Goal: Task Accomplishment & Management: Use online tool/utility

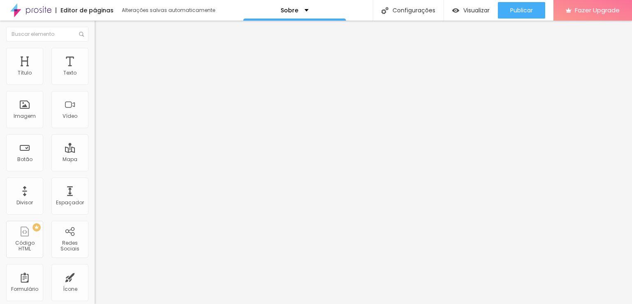
click at [95, 71] on span "Trocar imagem" at bounding box center [117, 67] width 45 height 7
click at [171, 303] on div at bounding box center [316, 309] width 632 height 0
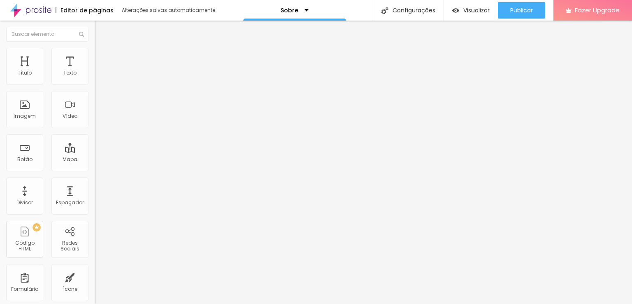
click at [102, 56] on span "Avançado" at bounding box center [115, 53] width 27 height 7
click at [95, 47] on img at bounding box center [98, 42] width 7 height 7
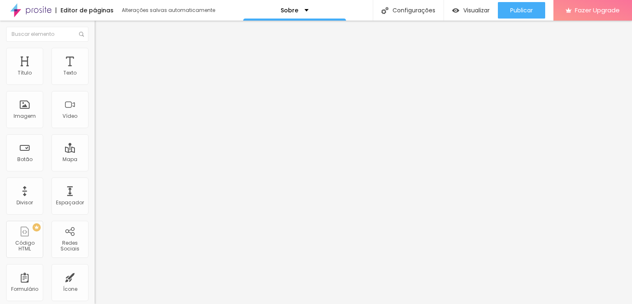
click at [95, 54] on li "Avançado" at bounding box center [142, 52] width 95 height 8
click at [95, 35] on button "Editar Texto" at bounding box center [142, 30] width 95 height 19
click at [101, 29] on img "button" at bounding box center [104, 30] width 7 height 7
click at [71, 70] on div "Texto" at bounding box center [69, 66] width 37 height 37
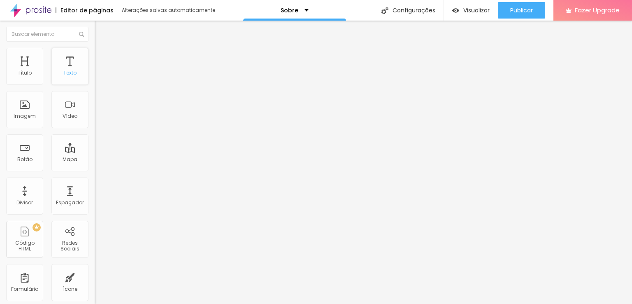
click at [71, 70] on div "Texto" at bounding box center [69, 66] width 37 height 37
click at [63, 67] on div "Texto" at bounding box center [69, 66] width 37 height 37
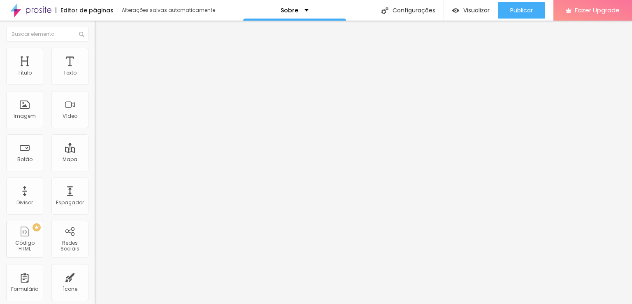
click at [95, 171] on img at bounding box center [98, 174] width 6 height 6
click at [95, 166] on div "Instagram" at bounding box center [142, 168] width 95 height 5
click at [95, 280] on input "https://" at bounding box center [144, 284] width 99 height 8
paste input "https://www.instagram.com/soupolii?igsh=MW00NTNweDY2eHV2NQ=="
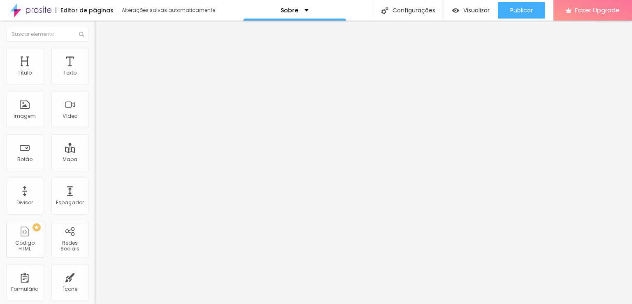
scroll to position [0, 129]
type input "https://https://www.instagram.com/soupolii?igsh=MW00NTNweDY2eHV2NQ=="
click at [95, 53] on li "Estilo" at bounding box center [142, 52] width 95 height 8
click at [95, 56] on li "Avançado" at bounding box center [142, 60] width 95 height 8
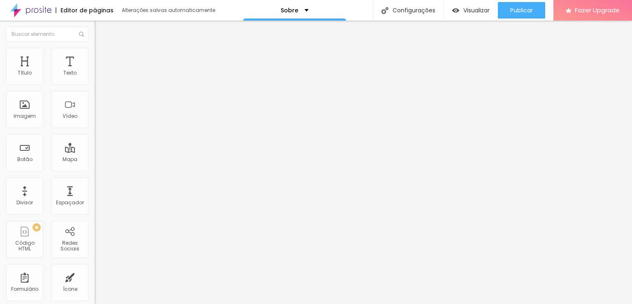
click at [102, 56] on span "Estilo" at bounding box center [108, 53] width 13 height 7
type input "48"
type input "47"
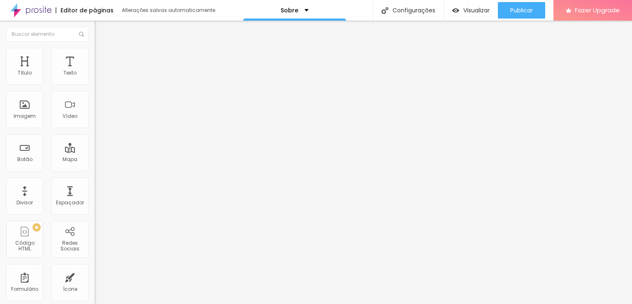
type input "44"
type input "43"
type input "40"
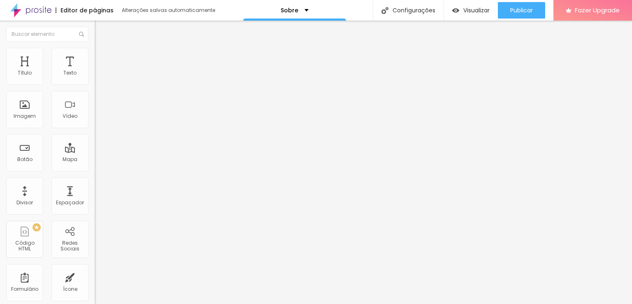
type input "40"
type input "38"
type input "35"
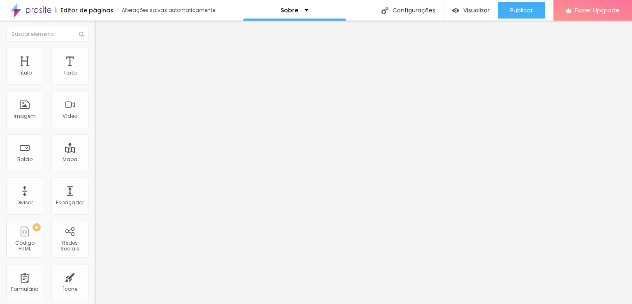
type input "33"
type input "31"
type input "30"
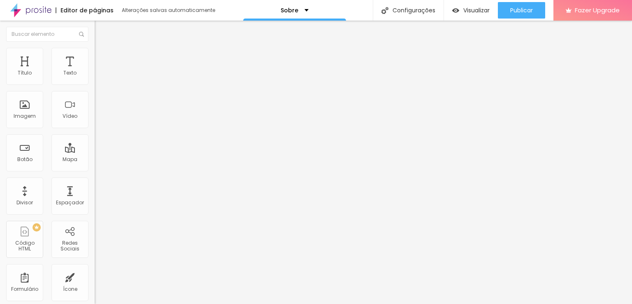
type input "30"
type input "29"
type input "27"
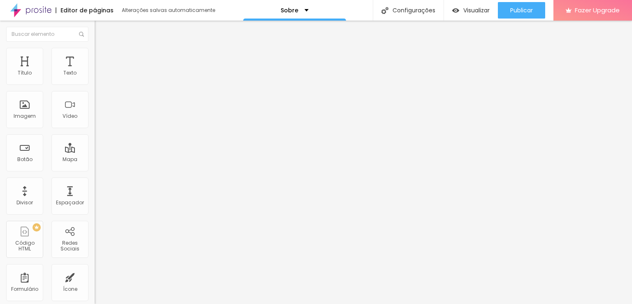
type input "25"
type input "23"
type input "21"
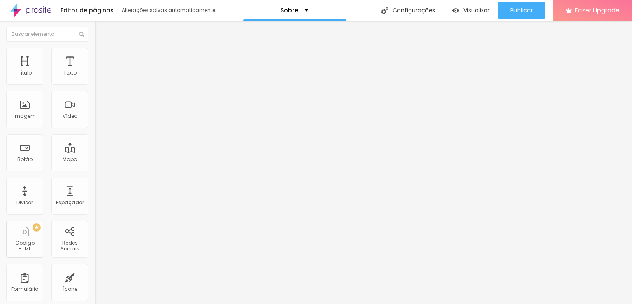
type input "21"
type input "19"
type input "17"
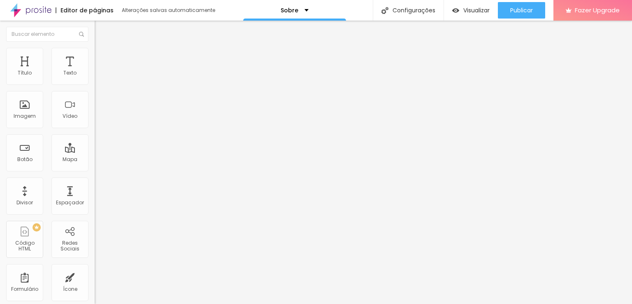
type input "15"
type input "12"
type input "10"
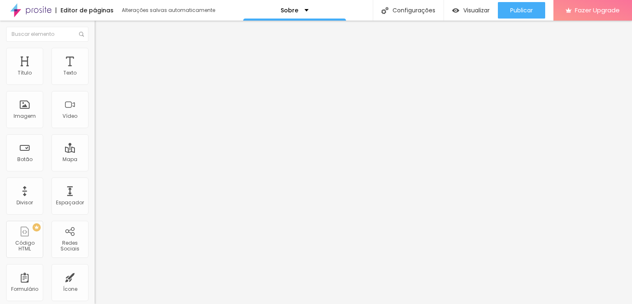
type input "10"
type input "8"
type input "5"
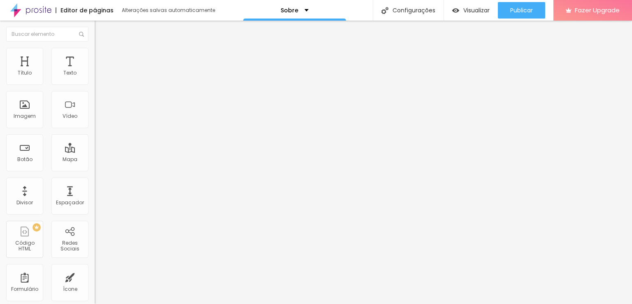
type input "3"
type input "1"
type input "0"
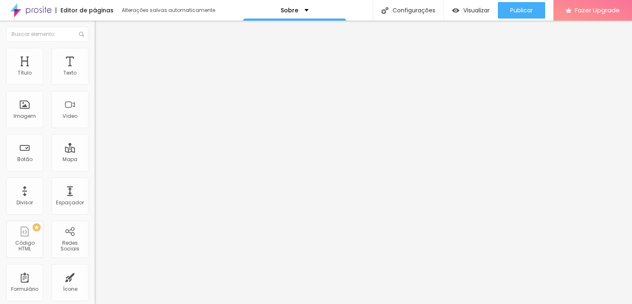
type input "0"
type input "5"
type input "13"
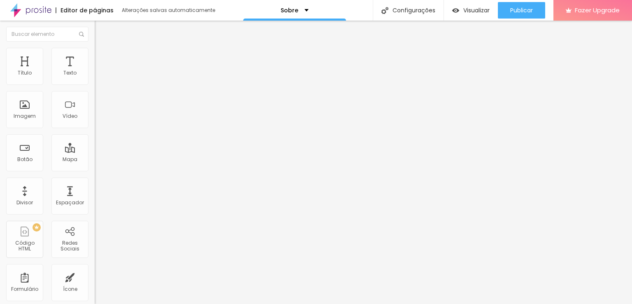
type input "15"
type input "17"
type input "20"
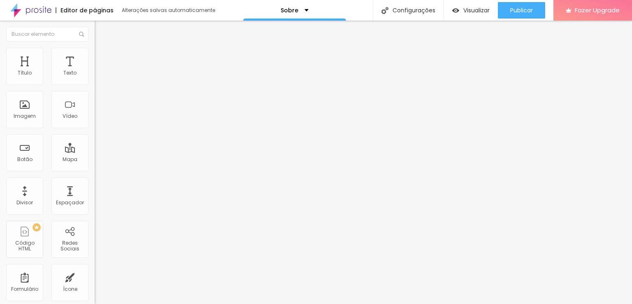
type input "20"
type input "23"
type input "25"
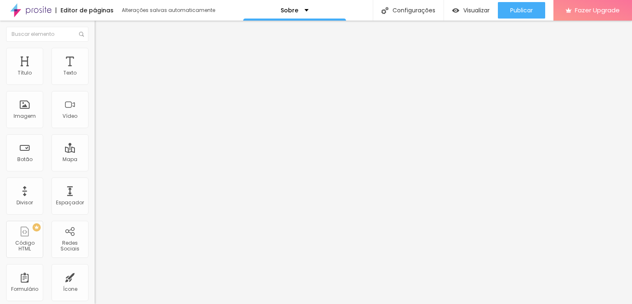
type input "27"
type input "29"
type input "32"
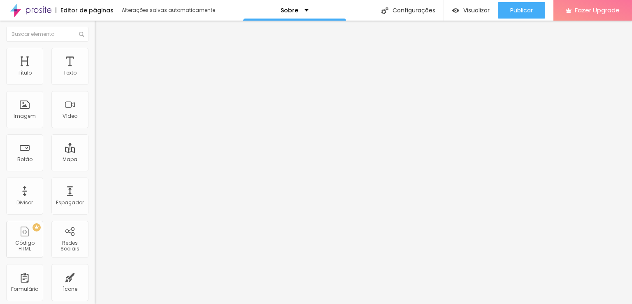
type input "32"
type input "35"
type input "39"
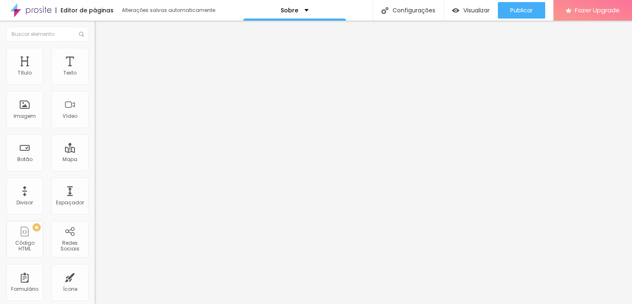
type input "43"
type input "46"
type input "48"
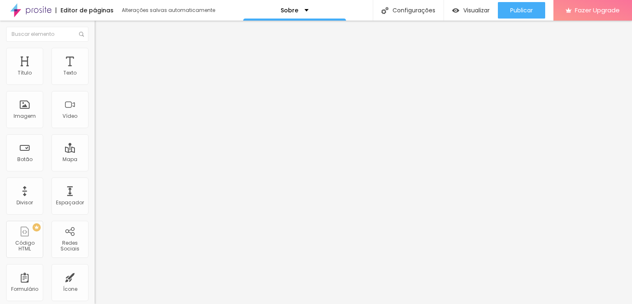
type input "48"
type input "49"
type input "50"
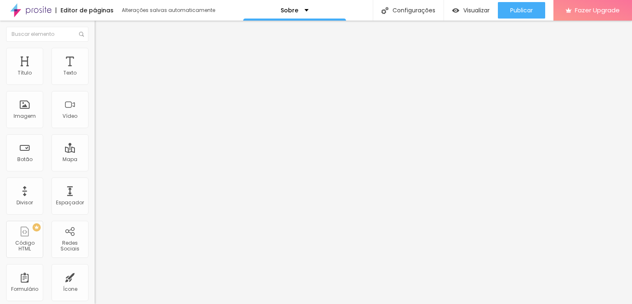
type input "48"
type input "45"
type input "43"
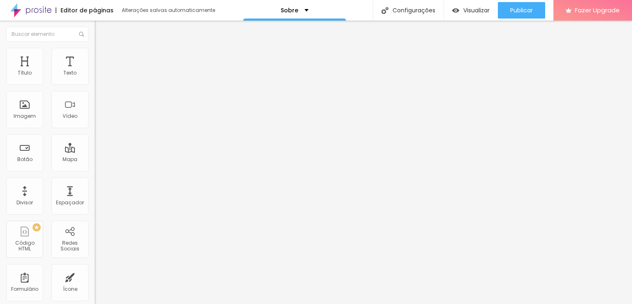
type input "43"
type input "38"
type input "30"
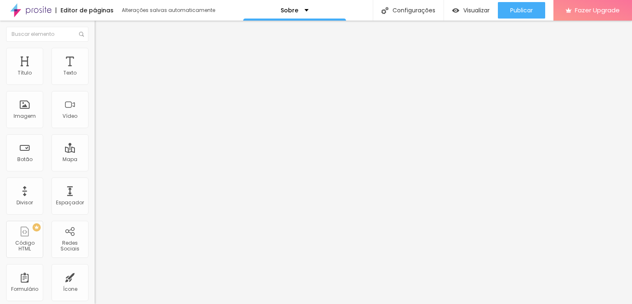
type input "22"
type input "15"
type input "10"
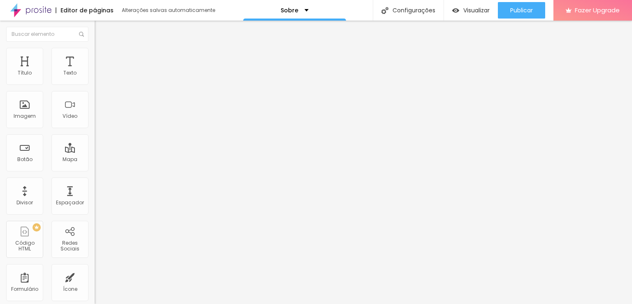
type input "10"
type input "6"
type input "2"
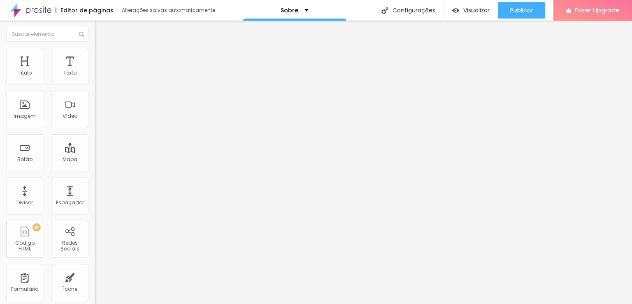
type input "0"
type input "10"
type input "30"
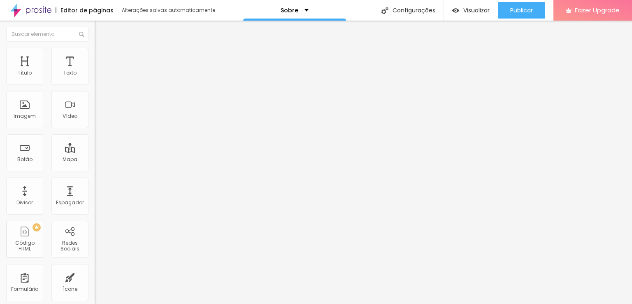
type input "30"
type input "48"
type input "50"
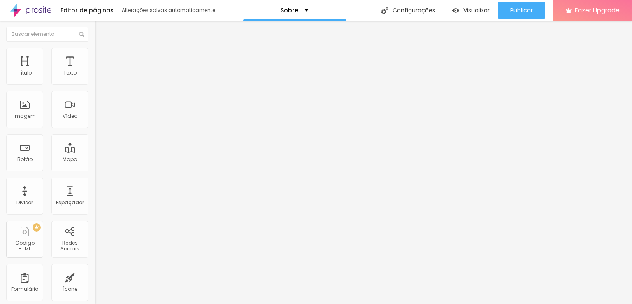
drag, startPoint x: 84, startPoint y: 135, endPoint x: 134, endPoint y: 139, distance: 50.4
click at [134, 126] on input "range" at bounding box center [121, 123] width 53 height 7
type input "11"
type input "30"
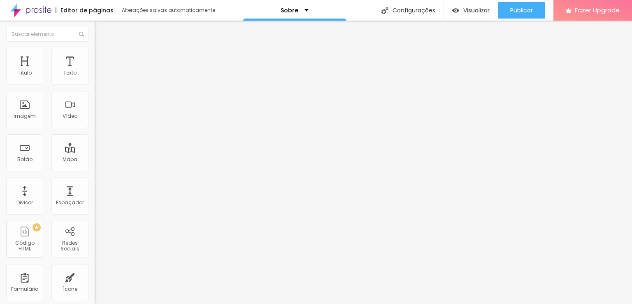
type input "30"
type input "27"
type input "17"
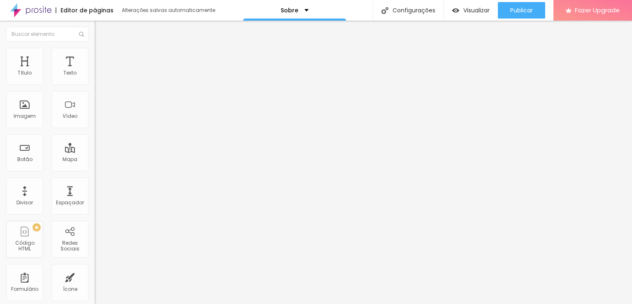
type input "6"
type input "2"
type input "1"
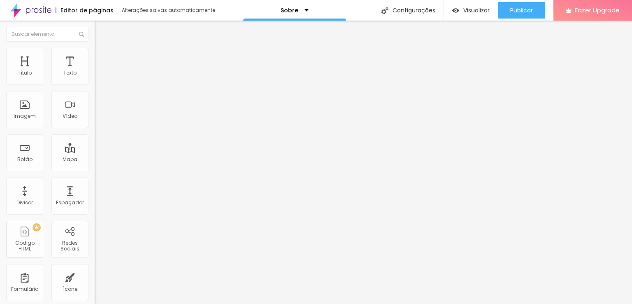
type input "1"
type input "0"
type input "3"
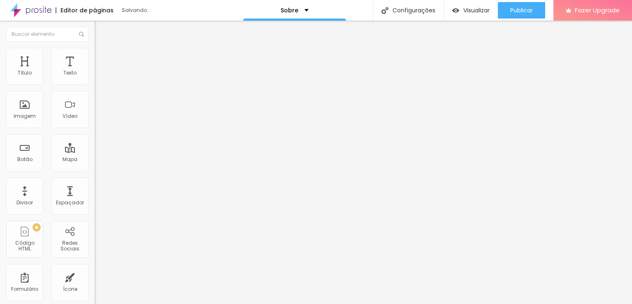
type input "11"
type input "21"
type input "27"
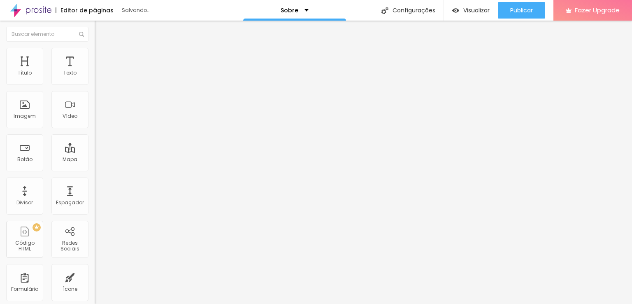
type input "27"
type input "28"
type input "29"
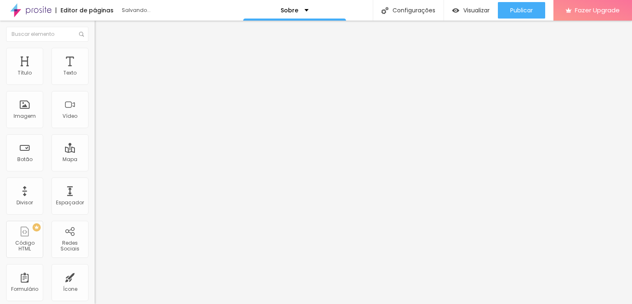
type input "14"
type input "6"
type input "2"
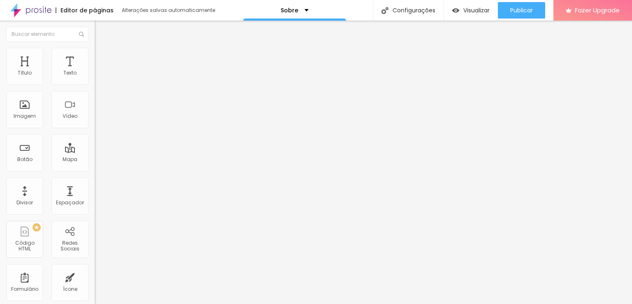
type input "2"
type input "1"
type input "4"
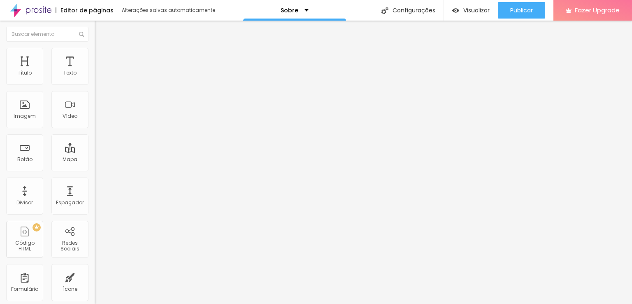
type input "11"
type input "18"
type input "22"
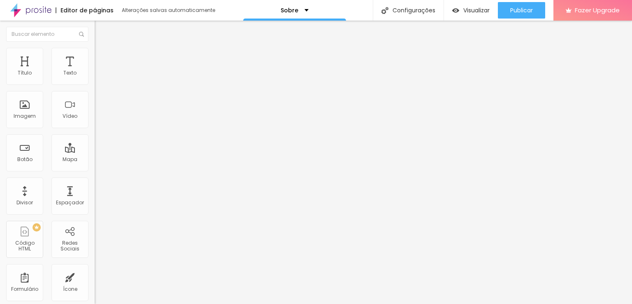
type input "22"
type input "20"
type input "14"
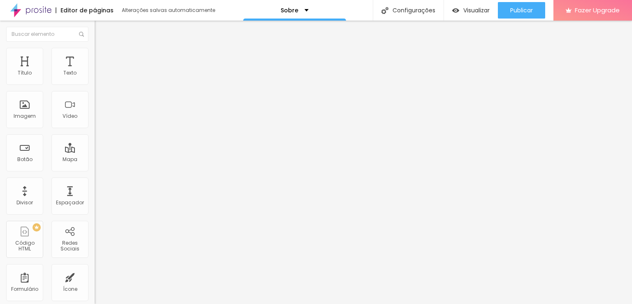
type input "5"
type input "2"
type input "3"
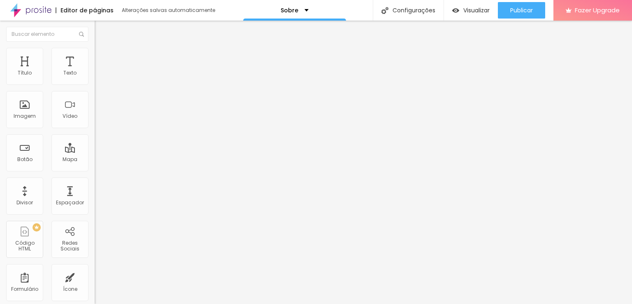
type input "3"
type input "8"
type input "16"
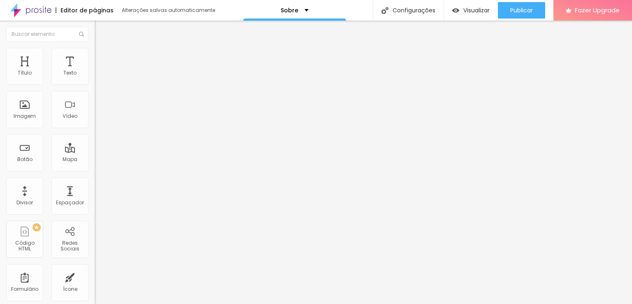
type input "23"
type input "25"
type input "24"
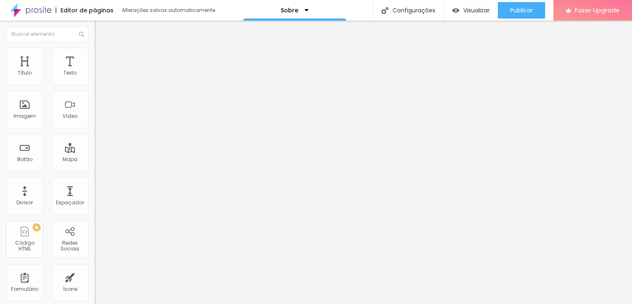
type input "24"
type input "20"
type input "16"
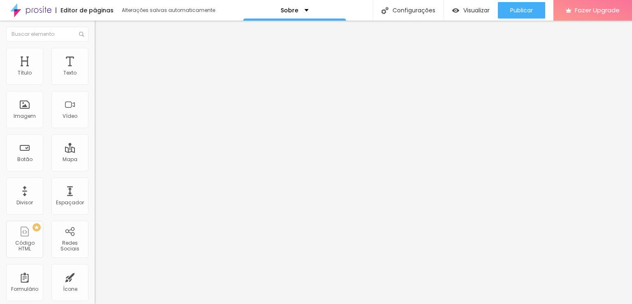
type input "14"
type input "15"
type input "17"
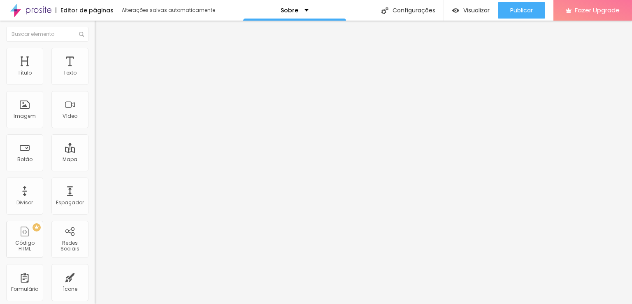
type input "17"
type input "21"
type input "23"
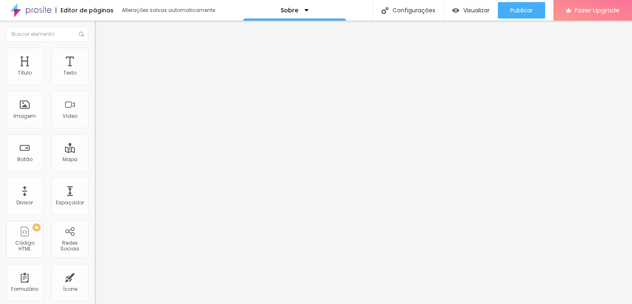
type input "22"
type input "20"
type input "18"
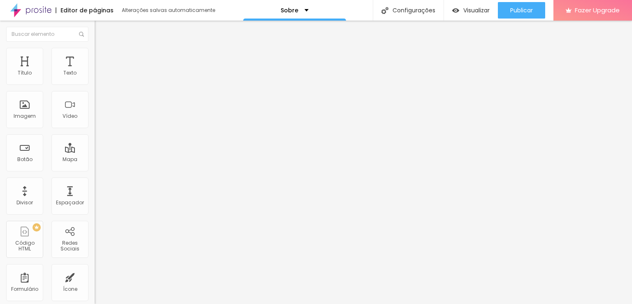
type input "18"
click at [95, 147] on input "range" at bounding box center [121, 144] width 53 height 7
drag, startPoint x: 33, startPoint y: 112, endPoint x: 12, endPoint y: 119, distance: 22.8
click at [95, 105] on input "range" at bounding box center [121, 102] width 53 height 7
drag, startPoint x: 19, startPoint y: 92, endPoint x: 37, endPoint y: 95, distance: 18.3
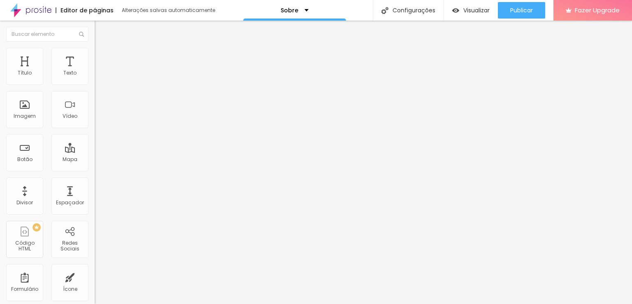
click at [95, 96] on div "Tamanho 19 px Espaçamento interno 6 Borda arredondada 50 Espaço entre items 9" at bounding box center [142, 106] width 95 height 84
drag, startPoint x: 23, startPoint y: 88, endPoint x: 32, endPoint y: 97, distance: 13.7
click at [95, 84] on input "range" at bounding box center [121, 81] width 53 height 7
click at [100, 76] on span "Trocar icone" at bounding box center [118, 72] width 37 height 7
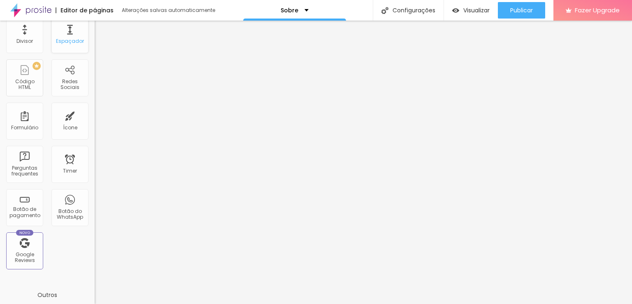
scroll to position [165, 0]
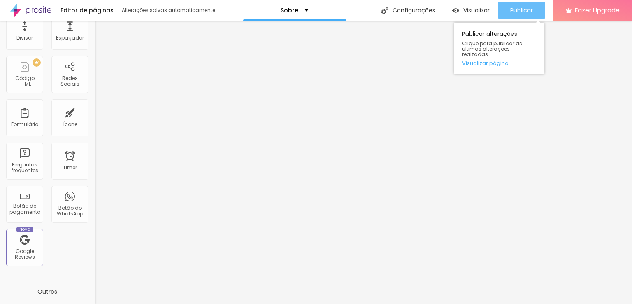
click at [506, 10] on button "Publicar" at bounding box center [521, 10] width 47 height 16
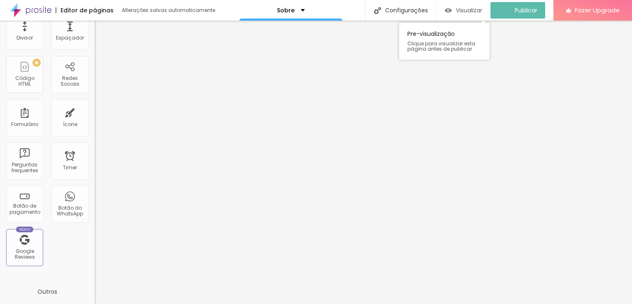
click at [451, 12] on img "button" at bounding box center [448, 10] width 7 height 7
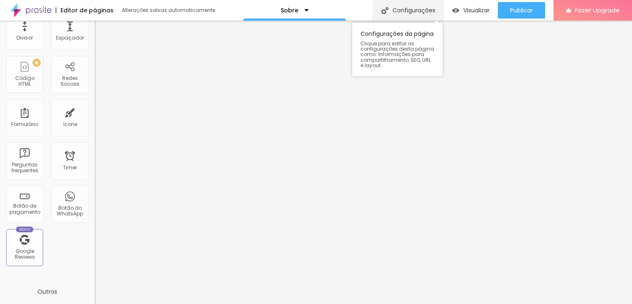
click at [394, 13] on div "Configurações" at bounding box center [408, 10] width 71 height 21
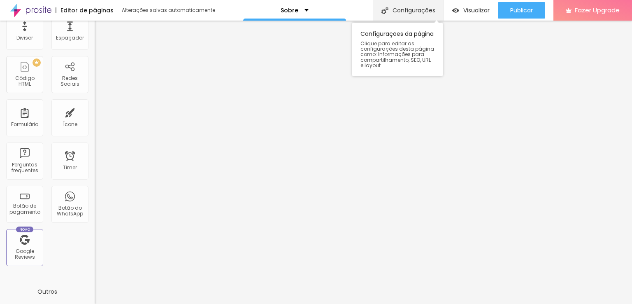
click at [406, 13] on div "Configurações" at bounding box center [408, 10] width 71 height 21
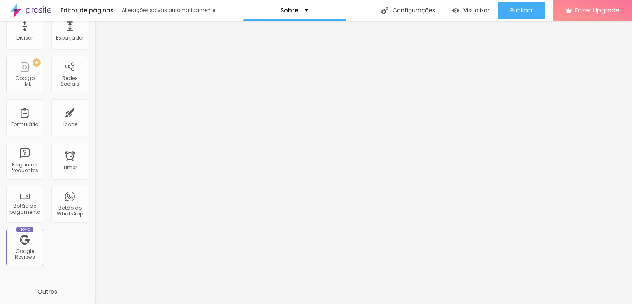
drag, startPoint x: 363, startPoint y: 218, endPoint x: 218, endPoint y: 223, distance: 145.7
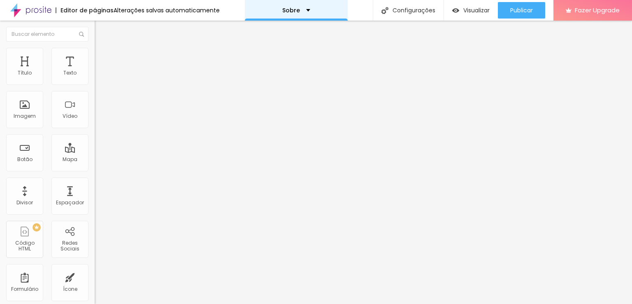
click at [293, 10] on p "Sobre" at bounding box center [291, 10] width 18 height 6
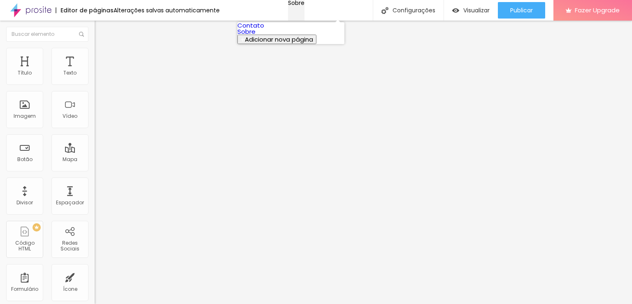
click at [293, 6] on p "Sobre" at bounding box center [296, 3] width 16 height 6
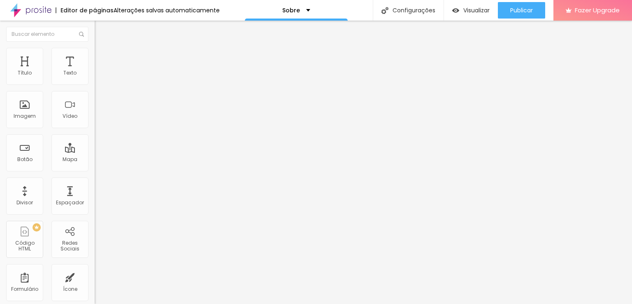
click at [101, 32] on img "button" at bounding box center [104, 30] width 7 height 7
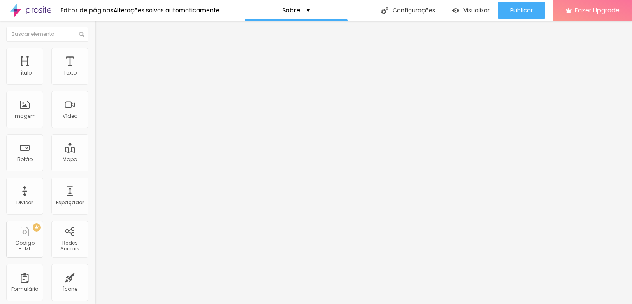
paste input "https://www.instagram.com/soupolii?igsh=MW00NTNweDY2eHV2NQ=="
type input "https://https://www.instagram.com/soupolii?igsh=MW00NTNweDY2eHV2NQ=="
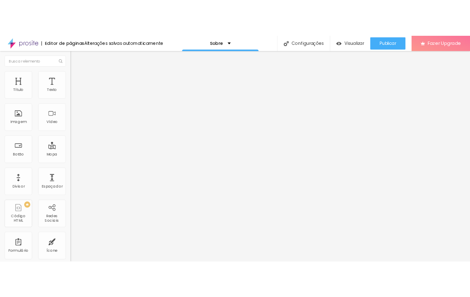
scroll to position [0, 0]
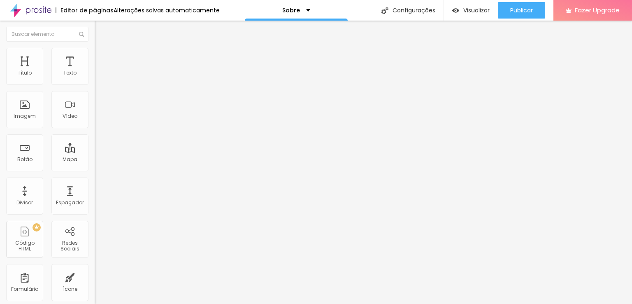
click at [95, 53] on li "Estilo" at bounding box center [142, 52] width 95 height 8
type input "7"
type input "8"
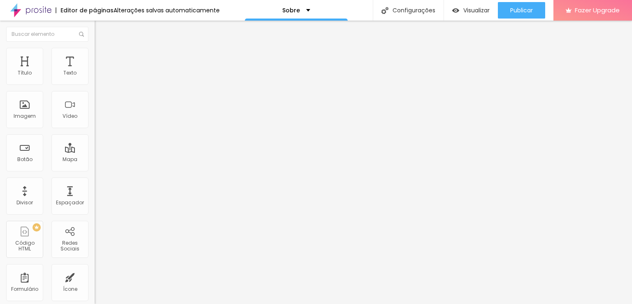
type input "9"
type input "10"
type input "9"
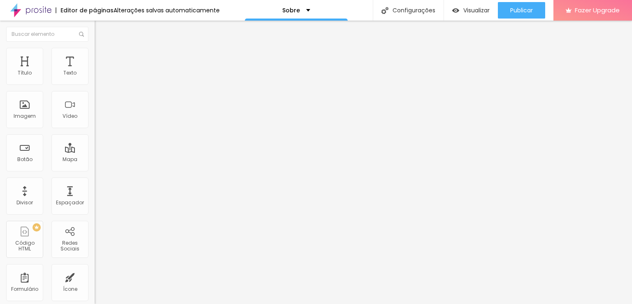
drag, startPoint x: 13, startPoint y: 112, endPoint x: 25, endPoint y: 113, distance: 12.0
type input "9"
click at [95, 105] on input "range" at bounding box center [121, 102] width 53 height 7
click at [95, 56] on img at bounding box center [98, 59] width 7 height 7
click at [95, 47] on img at bounding box center [98, 42] width 7 height 7
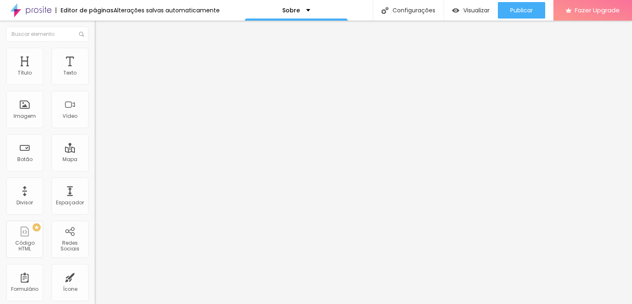
click at [95, 24] on button "Editar Redes Sociais" at bounding box center [142, 30] width 95 height 19
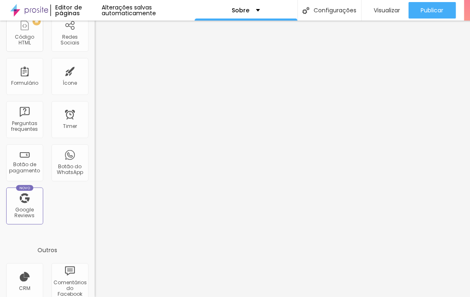
scroll to position [247, 0]
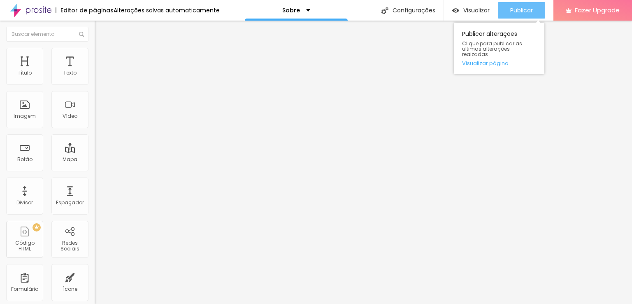
click at [469, 12] on span "Publicar" at bounding box center [521, 10] width 23 height 7
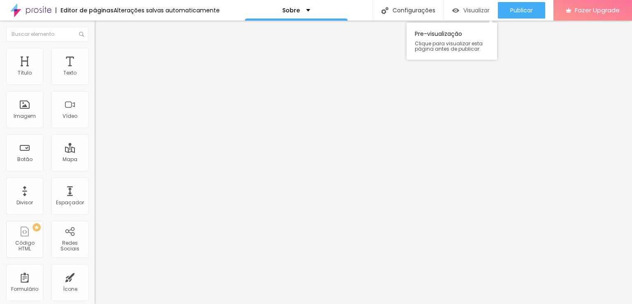
click at [458, 16] on div "Visualizar" at bounding box center [470, 10] width 37 height 16
click at [95, 77] on input "Alboom Brasil" at bounding box center [144, 73] width 99 height 8
type input "A"
click at [95, 77] on input "belém" at bounding box center [144, 73] width 99 height 8
type input "belém"
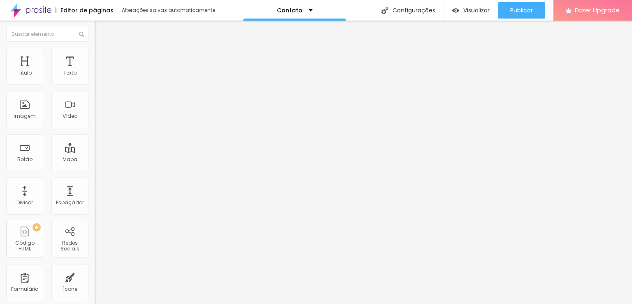
click at [95, 34] on button "Editar Seção" at bounding box center [142, 30] width 95 height 19
click at [95, 55] on li "Estilo" at bounding box center [142, 52] width 95 height 8
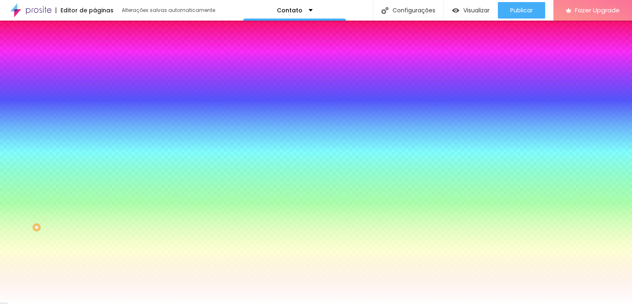
click at [95, 76] on span "Adicionar imagem" at bounding box center [121, 72] width 53 height 7
click at [95, 76] on span "Trocar imagem" at bounding box center [117, 72] width 45 height 7
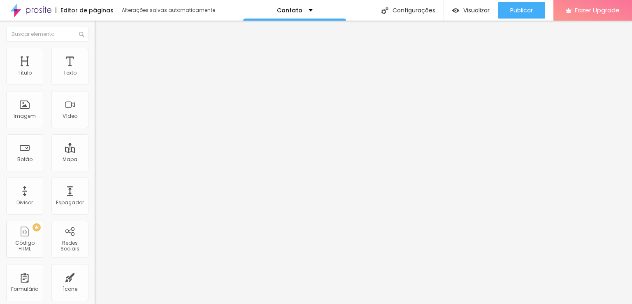
click at [101, 28] on img "button" at bounding box center [104, 30] width 7 height 7
click at [95, 55] on ul "Conteúdo Estilo Avançado" at bounding box center [142, 51] width 95 height 25
click at [95, 53] on li "Estilo" at bounding box center [142, 52] width 95 height 8
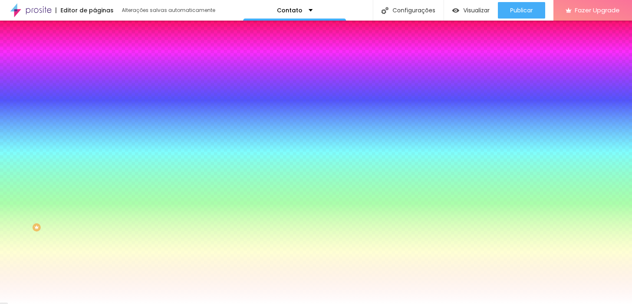
click at [95, 76] on span "Trocar imagem" at bounding box center [117, 72] width 45 height 7
click at [139, 76] on span at bounding box center [141, 72] width 5 height 7
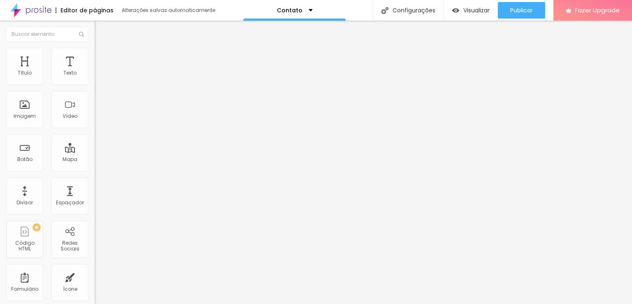
click at [101, 30] on img "button" at bounding box center [104, 30] width 7 height 7
click at [101, 29] on img "button" at bounding box center [104, 30] width 7 height 7
click at [101, 30] on img "button" at bounding box center [104, 30] width 7 height 7
click at [35, 114] on div "Imagem" at bounding box center [25, 116] width 22 height 6
click at [95, 71] on span "Adicionar imagem" at bounding box center [121, 67] width 53 height 7
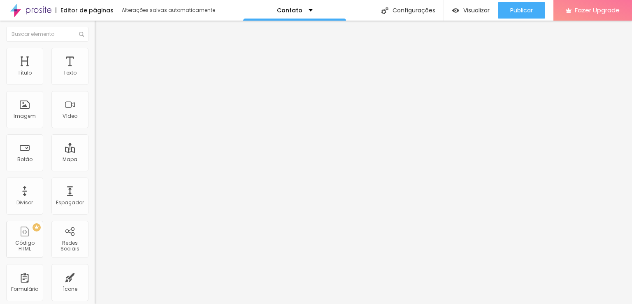
click at [139, 71] on span at bounding box center [141, 67] width 5 height 7
click at [95, 71] on span "Adicionar imagem" at bounding box center [121, 67] width 53 height 7
click at [100, 76] on span "Trocar icone" at bounding box center [118, 72] width 37 height 7
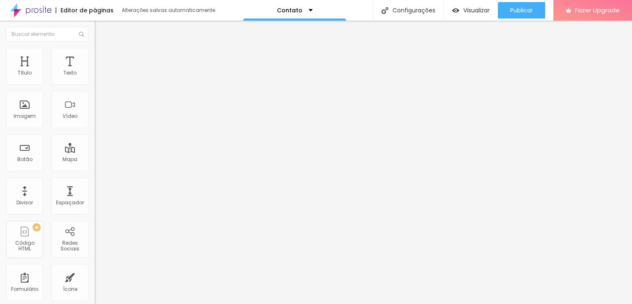
drag, startPoint x: 207, startPoint y: 60, endPoint x: 199, endPoint y: 56, distance: 8.5
type input "FLOR"
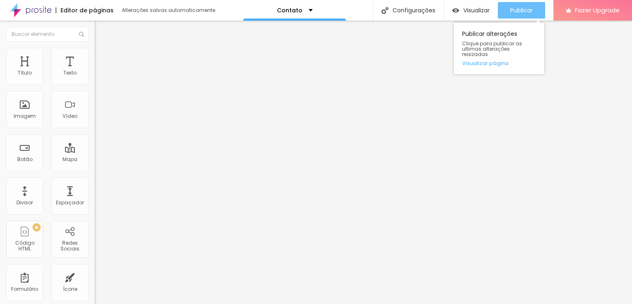
click at [536, 6] on button "Publicar" at bounding box center [521, 10] width 47 height 16
click at [536, 13] on span "Publicar" at bounding box center [526, 10] width 23 height 7
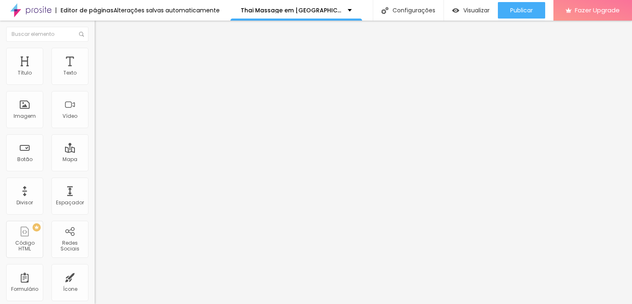
click at [95, 53] on img at bounding box center [98, 51] width 7 height 7
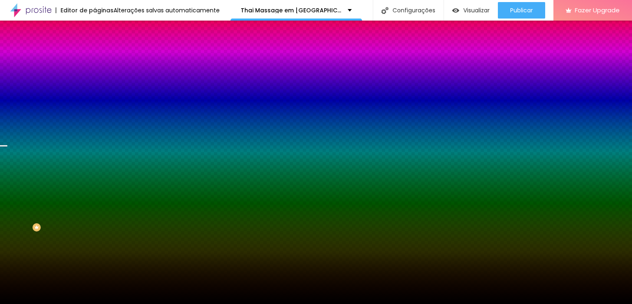
click at [95, 76] on span "Trocar imagem" at bounding box center [117, 72] width 45 height 7
drag, startPoint x: 87, startPoint y: 223, endPoint x: 94, endPoint y: 227, distance: 8.0
click at [95, 27] on button "Editar Seção" at bounding box center [142, 30] width 95 height 19
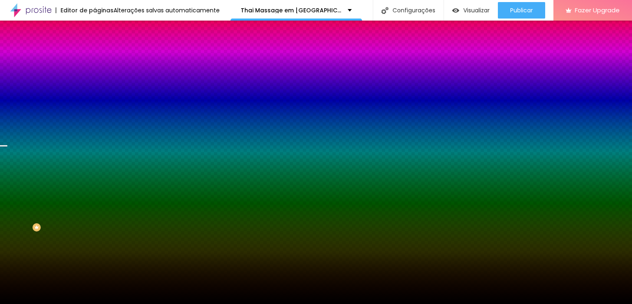
click at [101, 30] on img "button" at bounding box center [104, 30] width 7 height 7
click at [95, 47] on img at bounding box center [98, 42] width 7 height 7
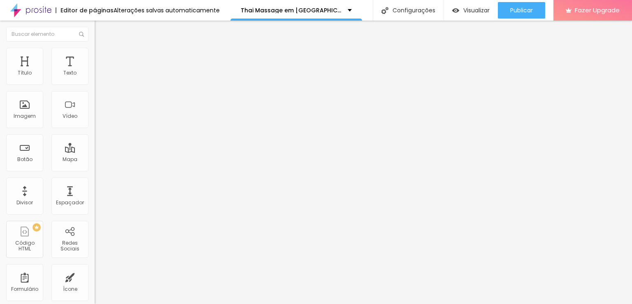
click at [95, 75] on span "Encaixotado" at bounding box center [111, 71] width 32 height 7
click at [95, 33] on button "Editar Seção" at bounding box center [142, 30] width 95 height 19
click at [101, 33] on div "Editar Seção" at bounding box center [125, 30] width 49 height 7
click at [101, 31] on img "button" at bounding box center [104, 30] width 7 height 7
drag, startPoint x: 9, startPoint y: 31, endPoint x: 20, endPoint y: 34, distance: 11.5
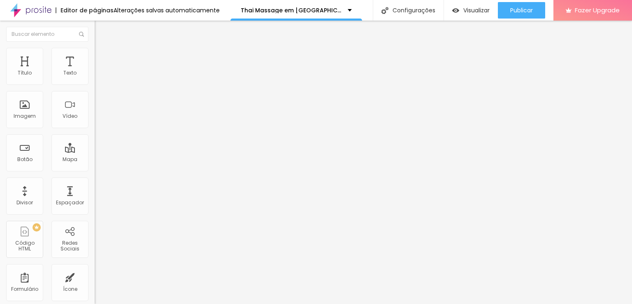
click at [95, 34] on button "Editar Seção" at bounding box center [142, 30] width 95 height 19
click at [101, 30] on img "button" at bounding box center [104, 30] width 7 height 7
click at [95, 30] on button "Editar Seção" at bounding box center [142, 30] width 95 height 19
click at [101, 27] on img "button" at bounding box center [104, 30] width 7 height 7
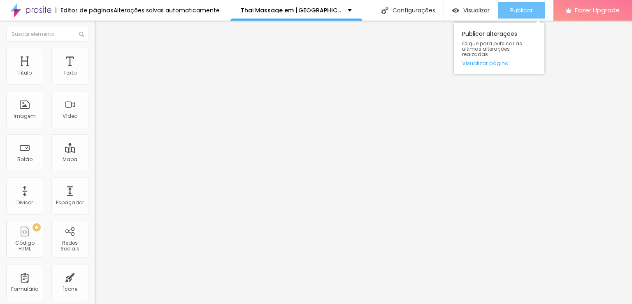
click at [526, 8] on span "Publicar" at bounding box center [521, 10] width 23 height 7
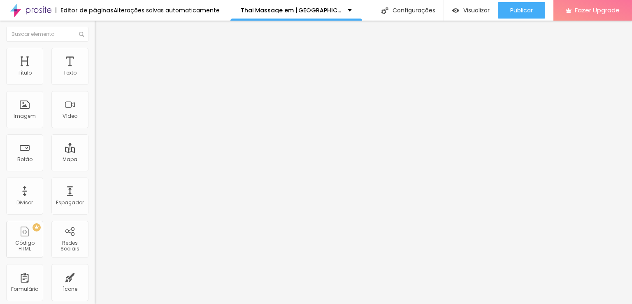
click at [102, 57] on span "Avançado" at bounding box center [115, 53] width 27 height 7
click at [95, 47] on img at bounding box center [98, 42] width 7 height 7
click at [101, 32] on div "Editar Espaçador" at bounding box center [131, 30] width 60 height 7
click at [27, 105] on div "Imagem" at bounding box center [24, 109] width 37 height 37
click at [95, 71] on span "Trocar imagem" at bounding box center [117, 67] width 45 height 7
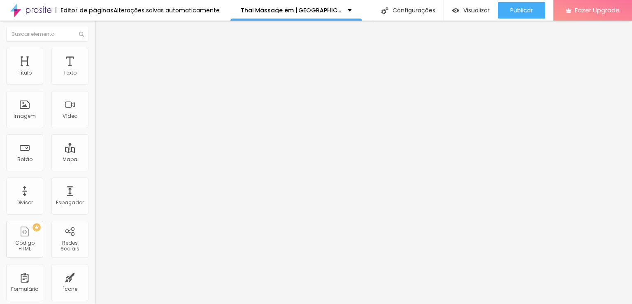
click at [139, 69] on img at bounding box center [141, 66] width 5 height 5
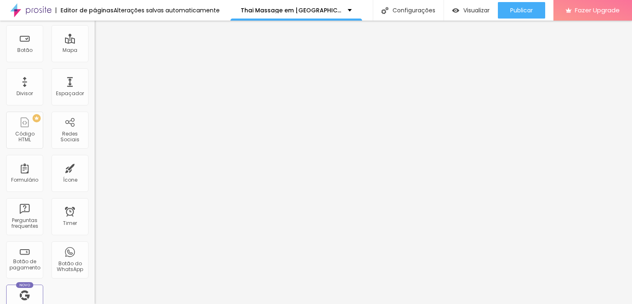
scroll to position [123, 0]
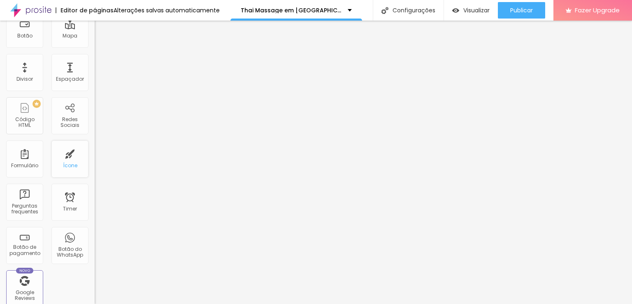
click at [65, 162] on div "Ícone" at bounding box center [69, 158] width 37 height 37
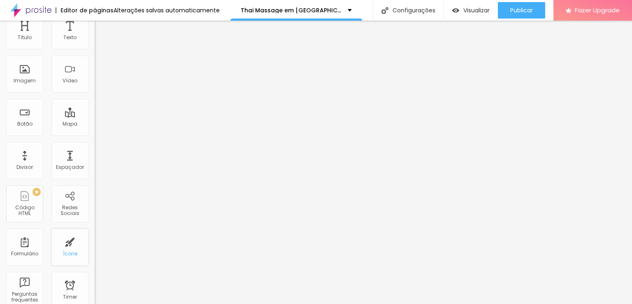
scroll to position [0, 0]
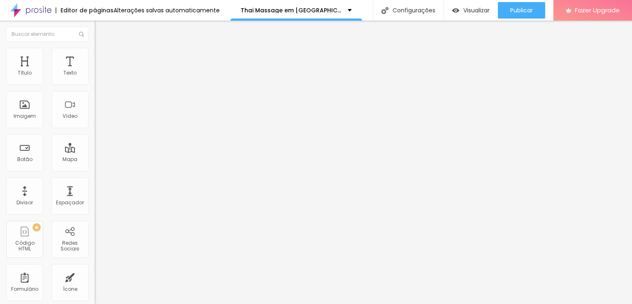
click at [100, 76] on span "Trocar icone" at bounding box center [118, 72] width 37 height 7
type input "flo"
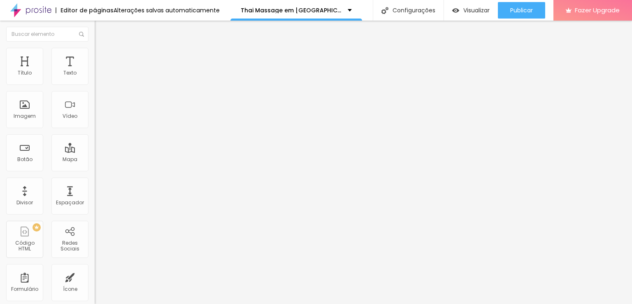
click at [101, 30] on img "button" at bounding box center [104, 30] width 7 height 7
click at [95, 71] on div "Ícone Trocar icone Tamanho 48 Alinhamento" at bounding box center [142, 92] width 95 height 56
click at [101, 28] on img "button" at bounding box center [104, 30] width 7 height 7
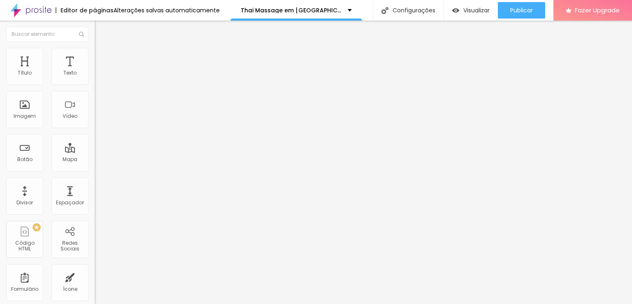
click at [101, 31] on img "button" at bounding box center [104, 30] width 7 height 7
click at [145, 303] on div at bounding box center [316, 309] width 632 height 0
click at [453, 11] on img "button" at bounding box center [455, 10] width 7 height 7
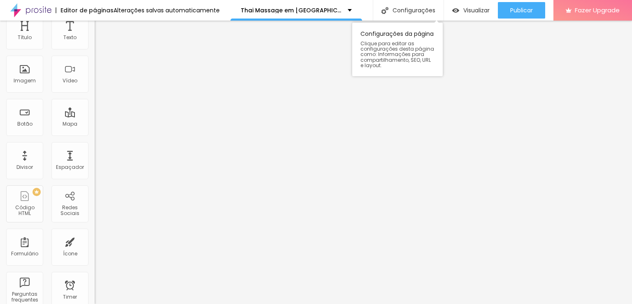
scroll to position [0, 0]
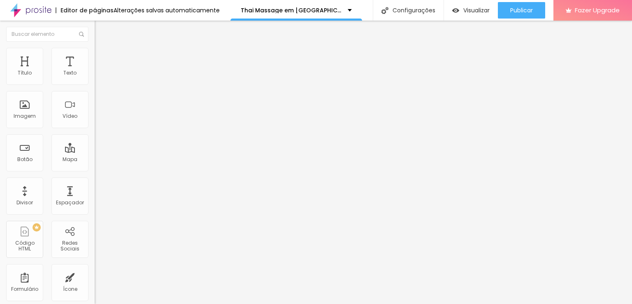
click at [95, 71] on span "Trocar imagem" at bounding box center [117, 67] width 45 height 7
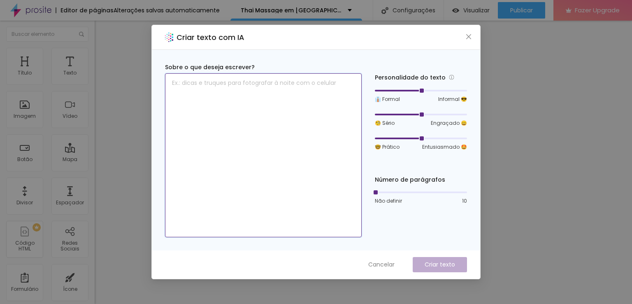
click at [233, 88] on textarea at bounding box center [263, 155] width 197 height 164
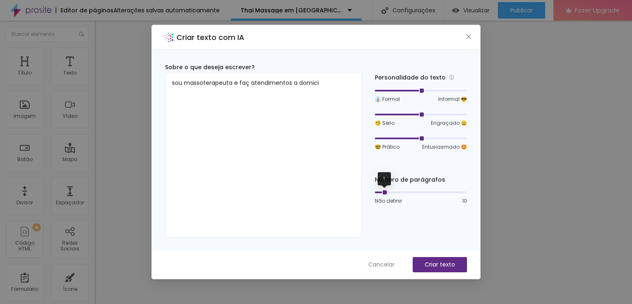
drag, startPoint x: 377, startPoint y: 194, endPoint x: 383, endPoint y: 195, distance: 5.6
click at [383, 195] on div "Não definir 10" at bounding box center [421, 197] width 92 height 16
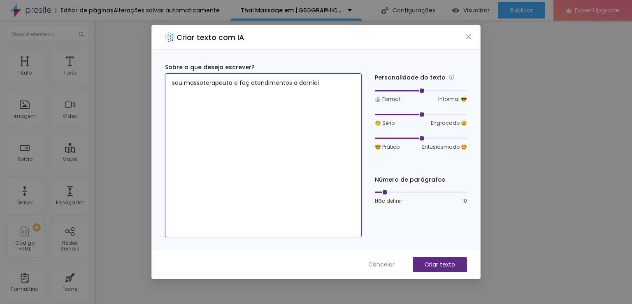
drag, startPoint x: 322, startPoint y: 88, endPoint x: 316, endPoint y: 88, distance: 6.2
click at [316, 88] on textarea "sou massoterapeuta e faç atendimentos a domici" at bounding box center [263, 155] width 197 height 164
click at [317, 83] on textarea "sou massoterapeuta e faç atendimentos a domici" at bounding box center [263, 155] width 197 height 164
click at [323, 84] on textarea "sou massoterapeuta e faç atendimentos a domici" at bounding box center [263, 155] width 197 height 164
click at [248, 82] on textarea "sou massoterapeuta e faç atendimentos a domicilio." at bounding box center [263, 155] width 197 height 164
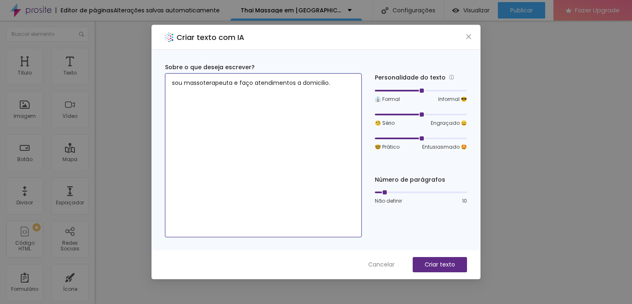
drag, startPoint x: 340, startPoint y: 78, endPoint x: 344, endPoint y: 78, distance: 4.1
click at [340, 78] on textarea "sou massoterapeuta e faço atendimentos a domicilio." at bounding box center [263, 155] width 197 height 164
drag, startPoint x: 224, startPoint y: 95, endPoint x: 209, endPoint y: 97, distance: 15.0
click at [209, 97] on textarea "sou massoterapeuta e faço atendimentos a domicilio em [GEOGRAPHIC_DATA] as mass…" at bounding box center [263, 155] width 197 height 164
click at [218, 100] on textarea "sou massoterapeuta e faço atendimentos a domicilio em [GEOGRAPHIC_DATA] as mass…" at bounding box center [263, 155] width 197 height 164
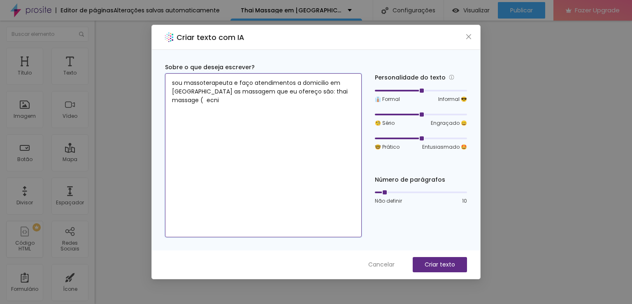
drag, startPoint x: 222, startPoint y: 100, endPoint x: 203, endPoint y: 98, distance: 19.1
click at [203, 98] on textarea "sou massoterapeuta e faço atendimentos a domicilio em [GEOGRAPHIC_DATA] as mass…" at bounding box center [263, 155] width 197 height 164
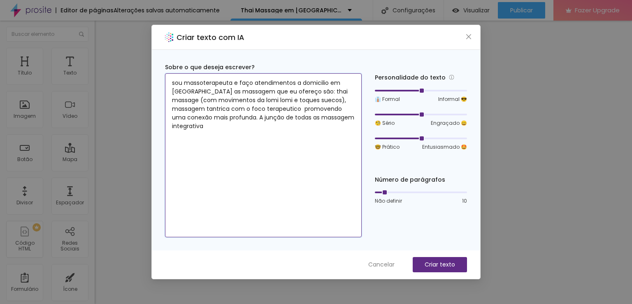
click at [336, 116] on textarea "sou massoterapeuta e faço atendimentos a domicilio em [GEOGRAPHIC_DATA] as mass…" at bounding box center [263, 155] width 197 height 164
click at [292, 124] on textarea "sou massoterapeuta e faço atendimentos a domicilio em [GEOGRAPHIC_DATA] as mass…" at bounding box center [263, 155] width 197 height 164
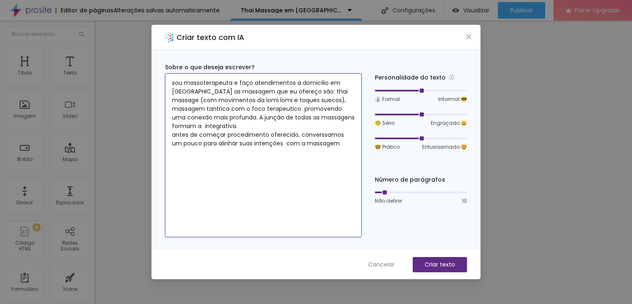
click at [243, 147] on textarea "sou massoterapeuta e faço atendimentos a domicilio em [GEOGRAPHIC_DATA] as mass…" at bounding box center [263, 155] width 197 height 164
click at [268, 146] on textarea "sou massoterapeuta e faço atendimentos a domicilio em [GEOGRAPHIC_DATA] as mass…" at bounding box center [263, 155] width 197 height 164
click at [334, 150] on textarea "sou massoterapeuta e faço atendimentos a domicilio em [GEOGRAPHIC_DATA] as mass…" at bounding box center [263, 155] width 197 height 164
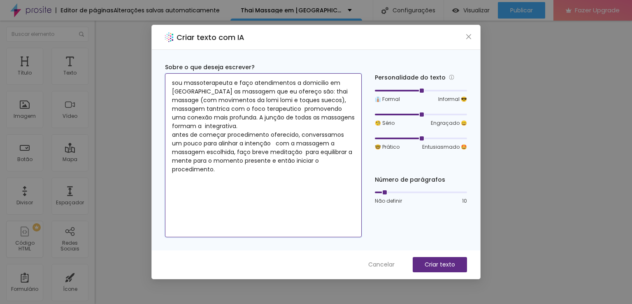
type textarea "sou massoterapeuta e faço atendimentos a domicilio em [GEOGRAPHIC_DATA] as mass…"
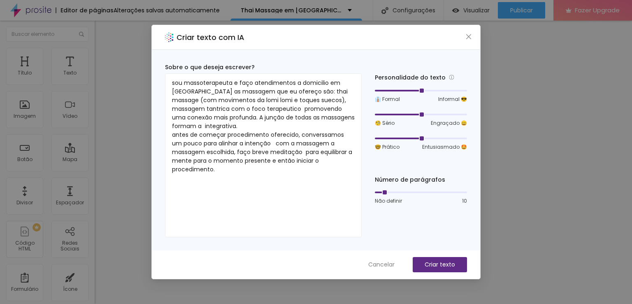
drag, startPoint x: 421, startPoint y: 137, endPoint x: 416, endPoint y: 140, distance: 5.4
click at [416, 140] on div at bounding box center [421, 138] width 92 height 5
drag, startPoint x: 426, startPoint y: 137, endPoint x: 416, endPoint y: 152, distance: 17.6
click at [425, 138] on div at bounding box center [421, 138] width 92 height 2
click at [389, 194] on div at bounding box center [421, 192] width 92 height 5
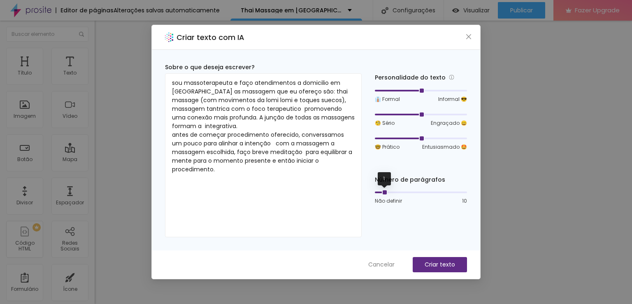
click at [388, 192] on div at bounding box center [421, 192] width 92 height 5
click at [441, 269] on button "Criar texto" at bounding box center [440, 264] width 54 height 15
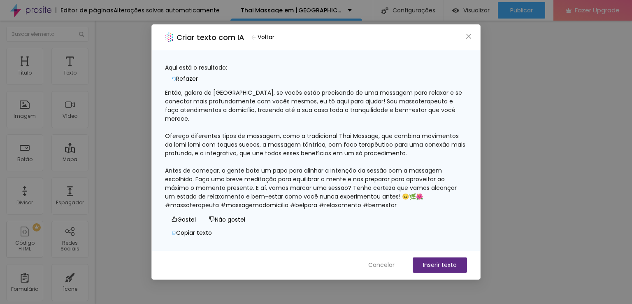
scroll to position [16, 0]
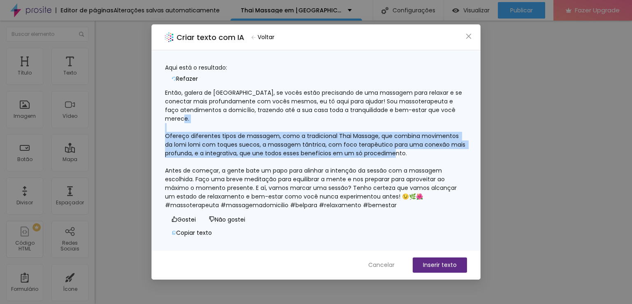
drag, startPoint x: 173, startPoint y: 113, endPoint x: 221, endPoint y: 140, distance: 55.3
click at [221, 140] on div "Então, galera de [GEOGRAPHIC_DATA], se vocês estão precisando de uma massagem p…" at bounding box center [316, 148] width 302 height 121
copy div "Ofereço diferentes tipos de massagem, como a tradicional Thai Massage, que comb…"
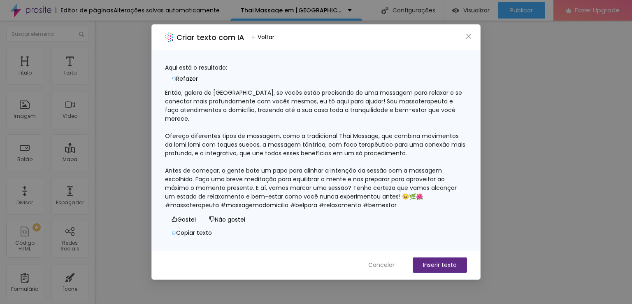
drag, startPoint x: 449, startPoint y: 88, endPoint x: 449, endPoint y: 79, distance: 8.2
click at [449, 88] on div "Então, galera de [GEOGRAPHIC_DATA], se vocês estão precisando de uma massagem p…" at bounding box center [316, 148] width 302 height 121
click at [198, 74] on span "Refazer" at bounding box center [187, 78] width 22 height 9
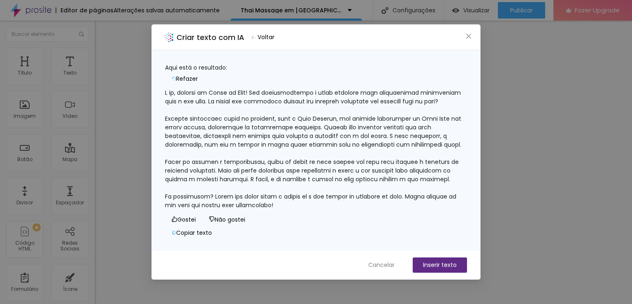
scroll to position [0, 0]
click at [256, 36] on icon "button" at bounding box center [254, 37] width 4 height 4
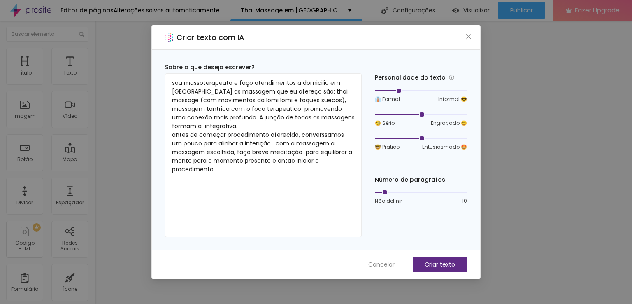
drag, startPoint x: 422, startPoint y: 91, endPoint x: 397, endPoint y: 91, distance: 24.7
click at [397, 91] on div at bounding box center [398, 90] width 4 height 4
click at [434, 260] on p "Criar texto" at bounding box center [440, 264] width 30 height 9
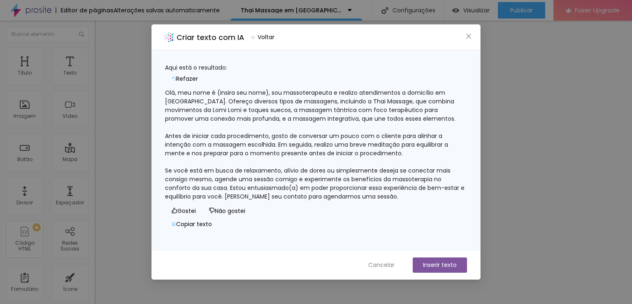
click at [258, 38] on button "Voltar" at bounding box center [263, 37] width 30 height 12
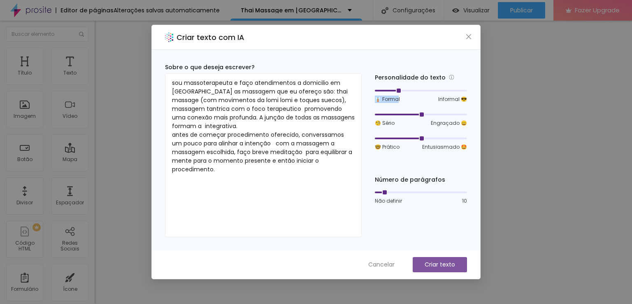
drag, startPoint x: 399, startPoint y: 94, endPoint x: 405, endPoint y: 91, distance: 7.2
click at [405, 91] on div "👔 Formal Informal 😎" at bounding box center [421, 95] width 92 height 16
click at [413, 82] on div "Personalidade do texto" at bounding box center [421, 77] width 92 height 9
drag, startPoint x: 423, startPoint y: 91, endPoint x: 408, endPoint y: 91, distance: 15.2
click at [407, 91] on div at bounding box center [421, 90] width 92 height 5
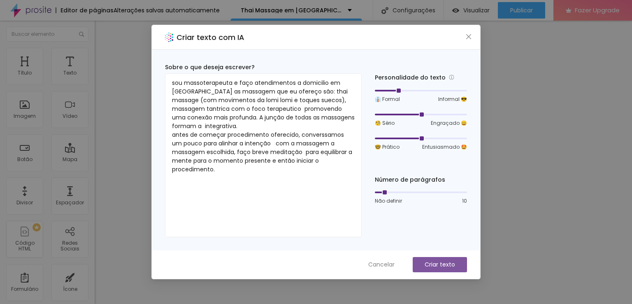
drag, startPoint x: 401, startPoint y: 90, endPoint x: 406, endPoint y: 91, distance: 5.4
click at [402, 90] on div at bounding box center [421, 90] width 92 height 5
click at [413, 91] on div at bounding box center [421, 90] width 92 height 5
drag, startPoint x: 422, startPoint y: 139, endPoint x: 438, endPoint y: 141, distance: 15.8
click at [438, 141] on div "🤓 Prático Entusiasmado 🤩" at bounding box center [421, 143] width 92 height 16
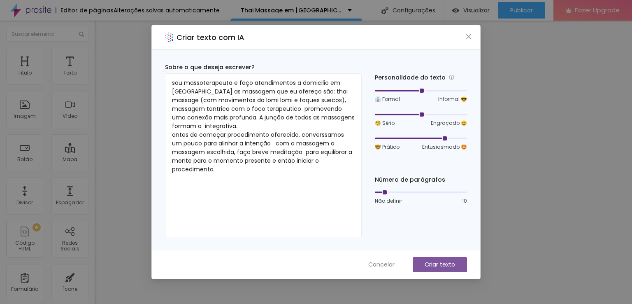
click at [435, 264] on p "Criar texto" at bounding box center [440, 264] width 30 height 9
